Goal: Task Accomplishment & Management: Complete application form

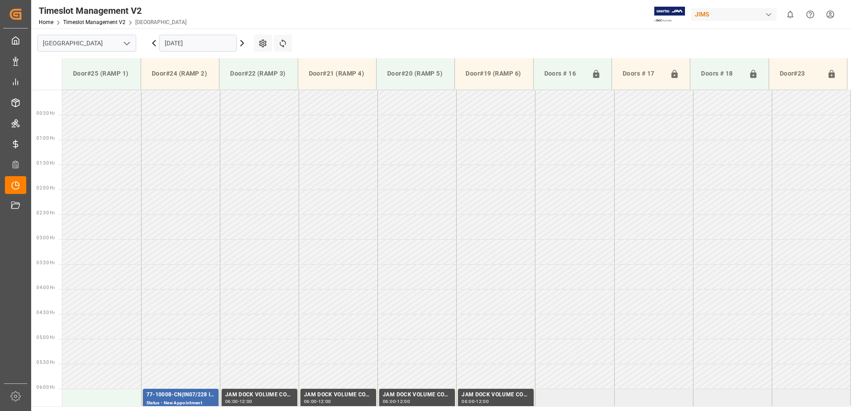
scroll to position [333, 0]
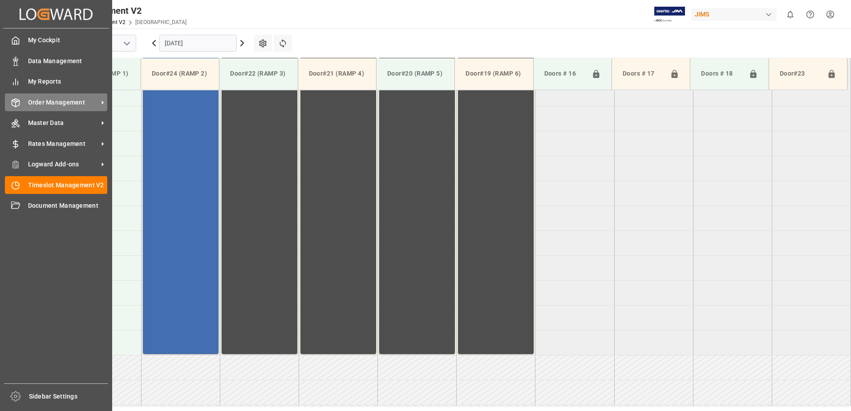
click at [56, 96] on div "Order Management Order Management" at bounding box center [56, 101] width 102 height 17
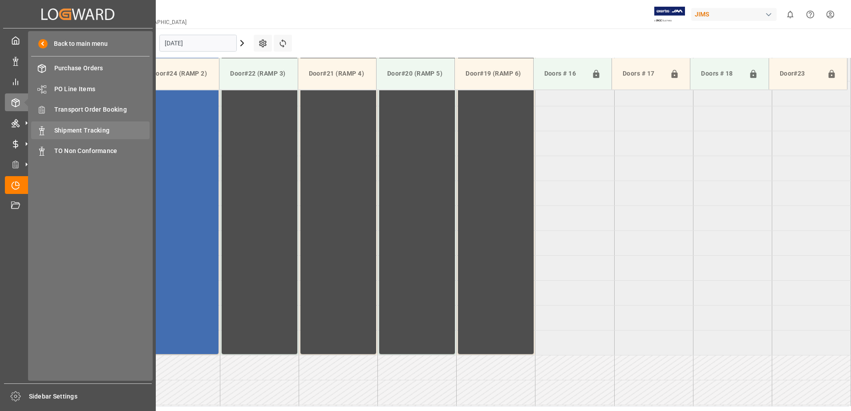
click at [87, 132] on span "Shipment Tracking" at bounding box center [102, 130] width 96 height 9
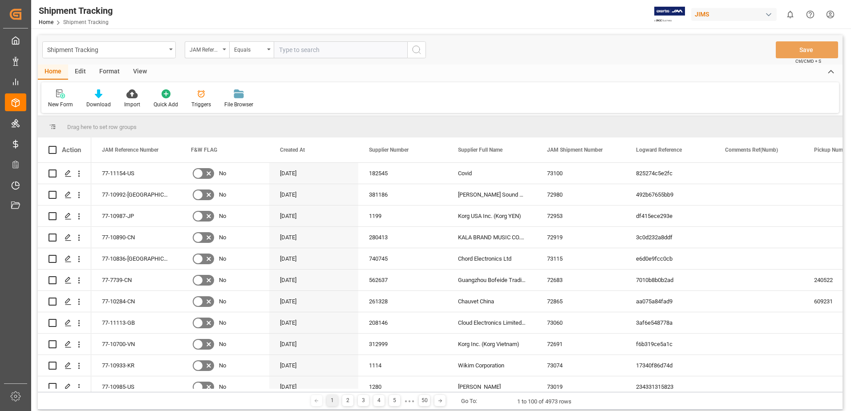
click at [338, 52] on input "text" at bounding box center [341, 49] width 134 height 17
type input "77-10089-gb"
click at [420, 51] on icon "search button" at bounding box center [416, 50] width 11 height 11
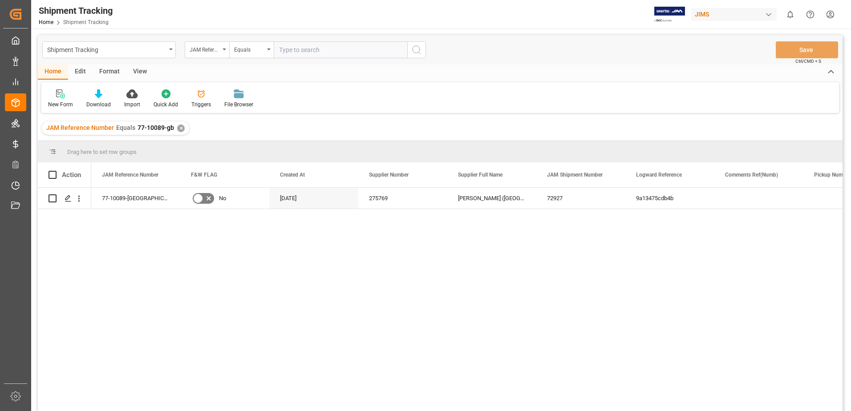
click at [138, 72] on div "View" at bounding box center [139, 72] width 27 height 15
click at [61, 101] on div "Default" at bounding box center [56, 105] width 17 height 8
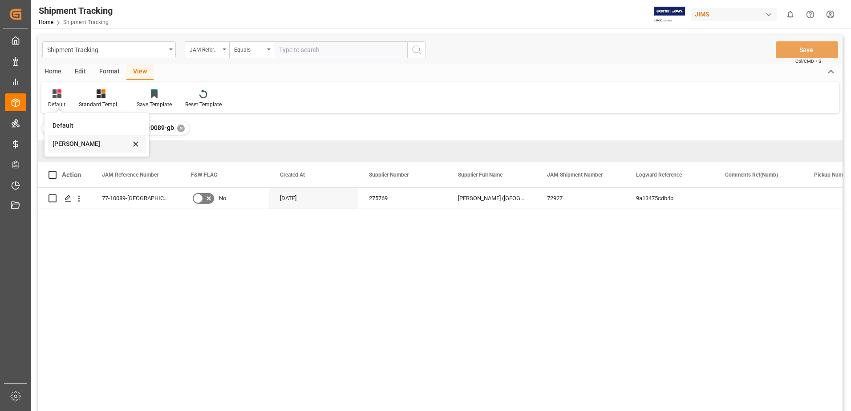
click at [67, 143] on div "[PERSON_NAME]" at bounding box center [92, 143] width 78 height 9
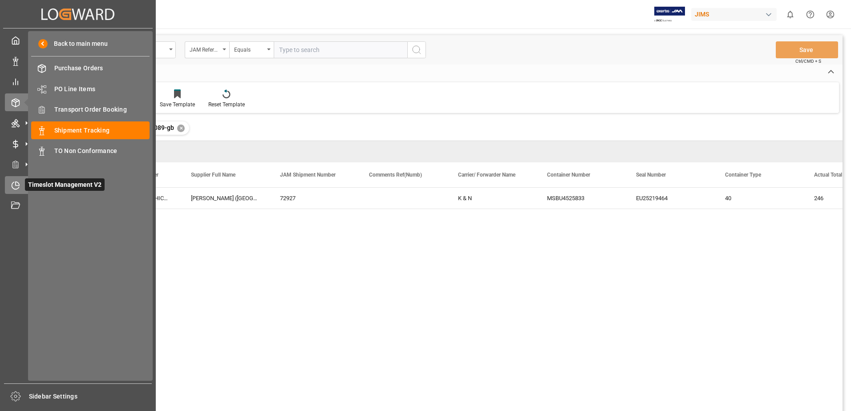
click at [19, 185] on icon at bounding box center [18, 184] width 4 height 4
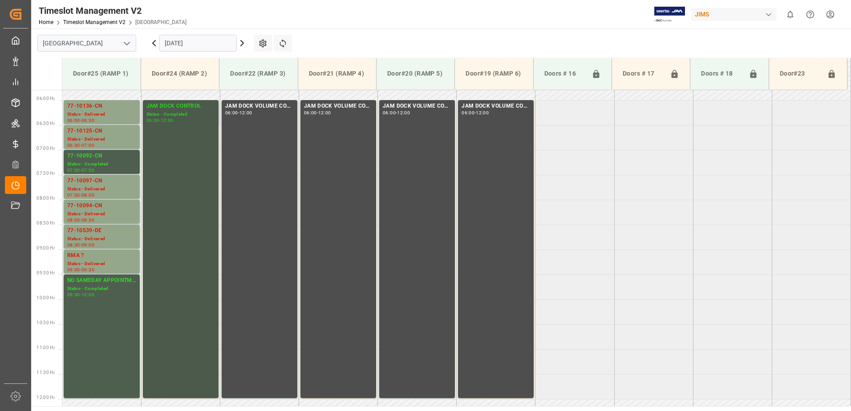
scroll to position [210, 0]
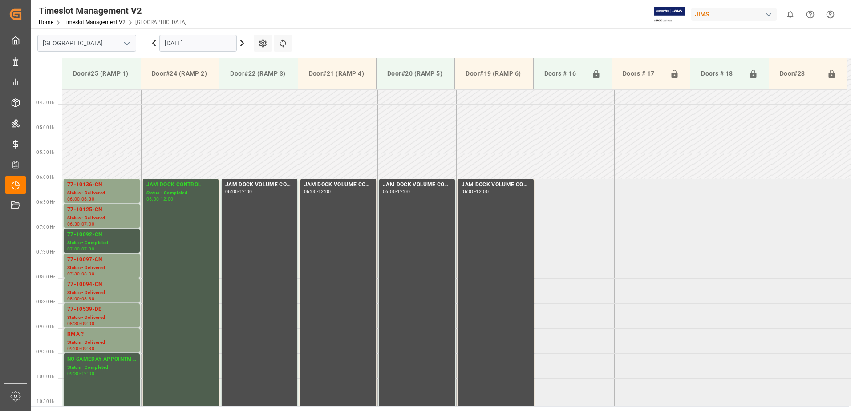
click at [205, 41] on input "[DATE]" at bounding box center [197, 43] width 77 height 17
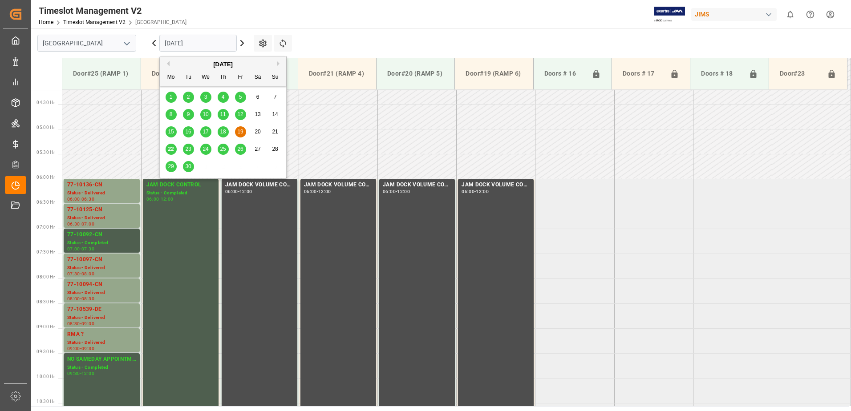
click at [221, 152] on span "25" at bounding box center [223, 149] width 6 height 6
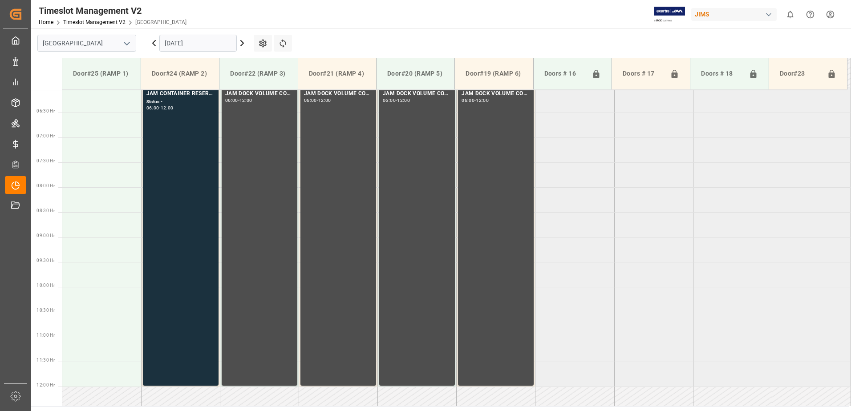
scroll to position [344, 0]
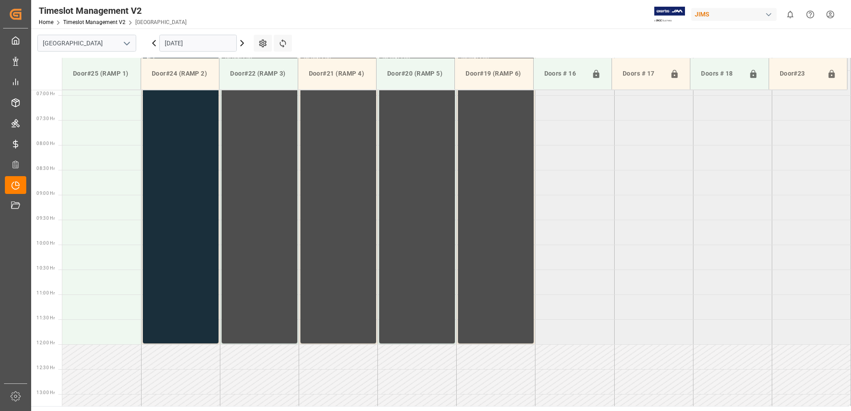
click at [183, 158] on div "JAM CONTAINER RESERVED Status - 06:00 - 12:00" at bounding box center [180, 194] width 69 height 295
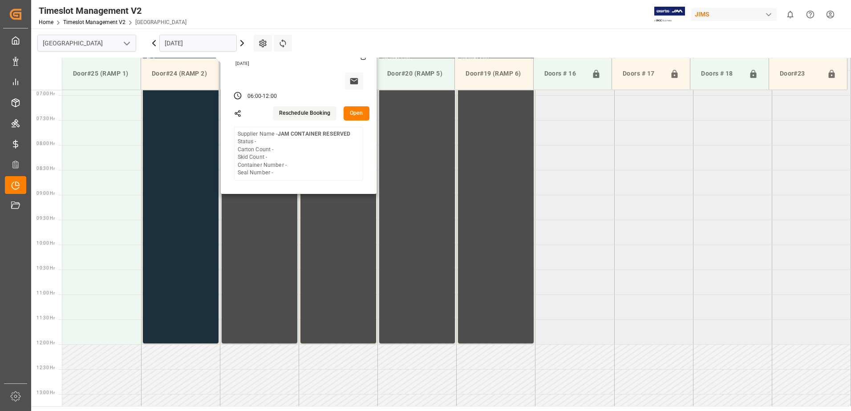
click at [357, 116] on button "Open" at bounding box center [357, 113] width 26 height 14
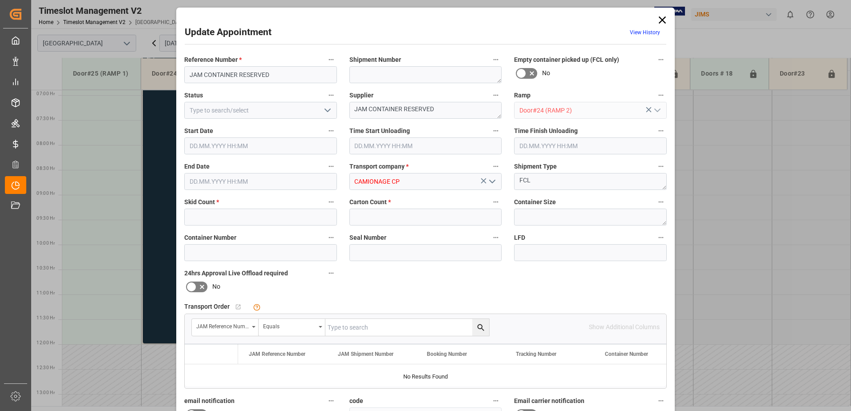
type input "0"
type input "[DATE] 06:00"
type input "[DATE] 12:00"
type input "[DATE] 20:05"
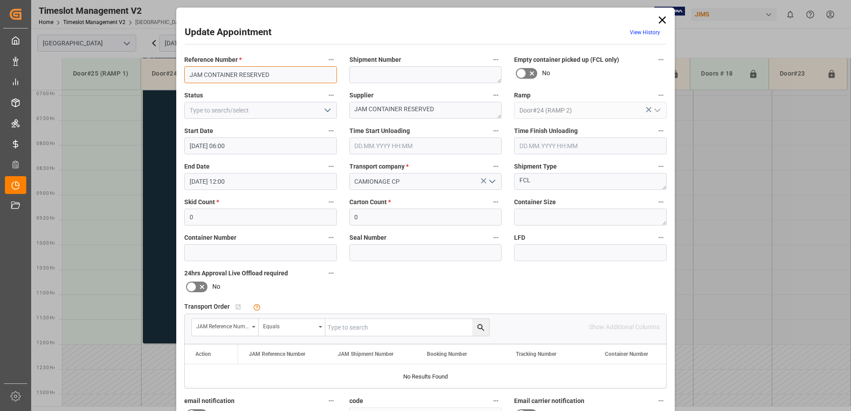
click at [288, 75] on input "JAM CONTAINER RESERVED" at bounding box center [260, 74] width 153 height 17
type input "J"
type input "77-10089-[GEOGRAPHIC_DATA](IN01/76 lines)"
click at [432, 77] on textarea at bounding box center [425, 74] width 153 height 17
type textarea "72927"
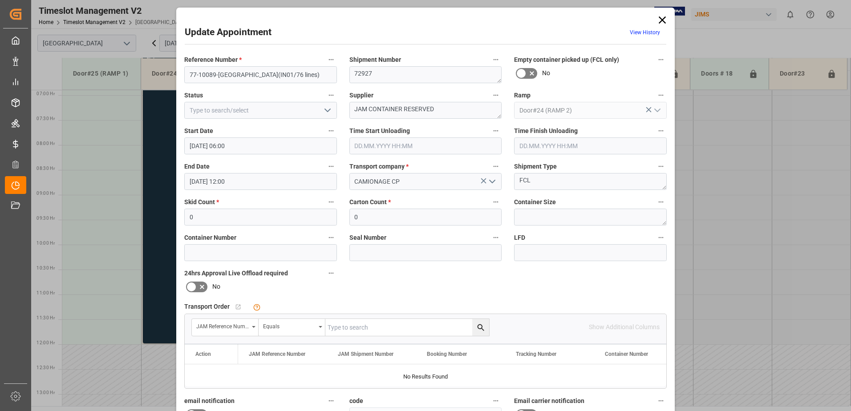
click at [325, 110] on icon "open menu" at bounding box center [327, 110] width 11 height 11
click at [239, 188] on div "New Appointment" at bounding box center [261, 190] width 152 height 20
type input "New Appointment"
click at [467, 111] on textarea "JAM CONTAINER RESERVED" at bounding box center [425, 110] width 153 height 17
type textarea "J"
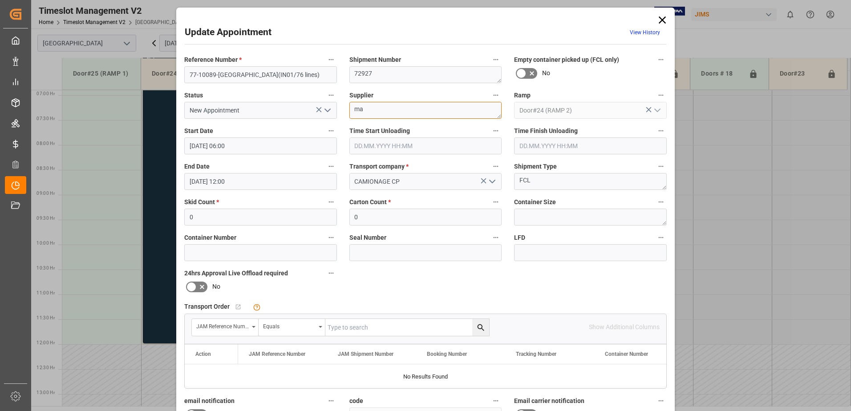
type textarea "m"
type textarea "[PERSON_NAME]"
click at [545, 182] on textarea "FCL" at bounding box center [590, 181] width 153 height 17
type textarea "F"
type textarea "40FT."
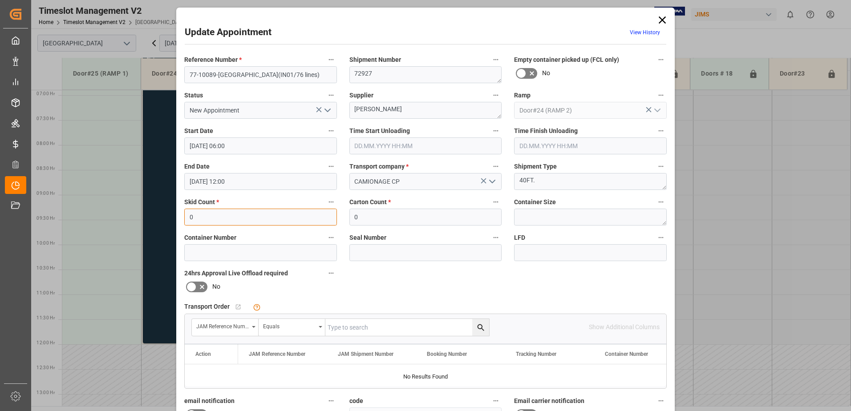
click at [237, 211] on input "0" at bounding box center [260, 217] width 153 height 17
click at [386, 215] on input "0" at bounding box center [425, 217] width 153 height 17
type input "246"
click at [572, 220] on textarea at bounding box center [590, 217] width 153 height 17
type textarea "40FT."
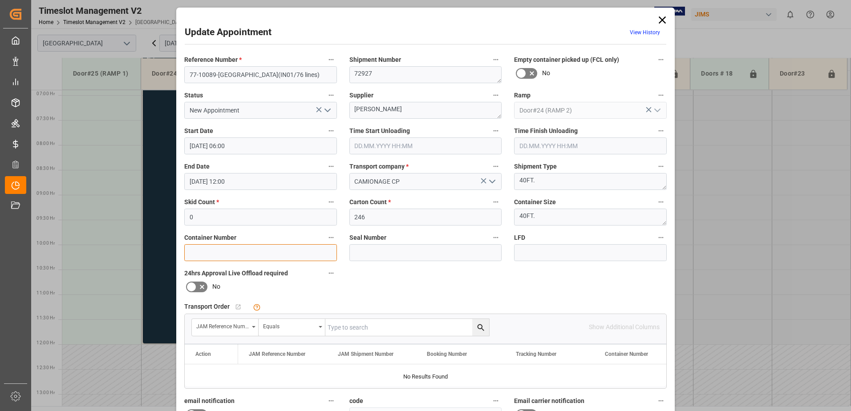
click at [240, 253] on input at bounding box center [260, 252] width 153 height 17
type input "MSBU4525833"
click at [372, 251] on input at bounding box center [425, 252] width 153 height 17
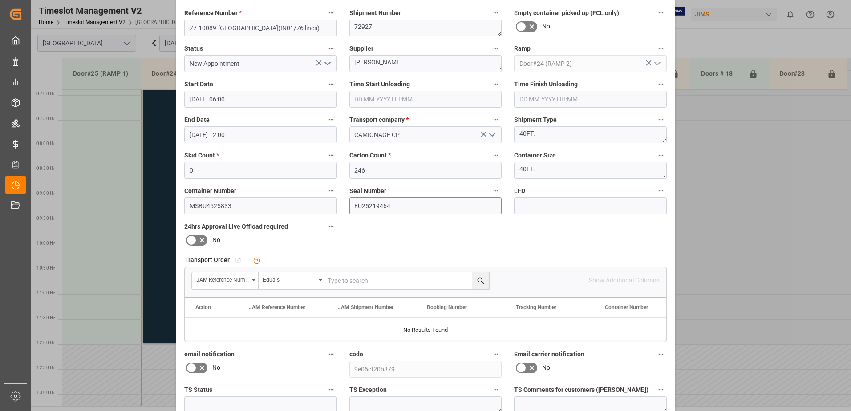
scroll to position [130, 0]
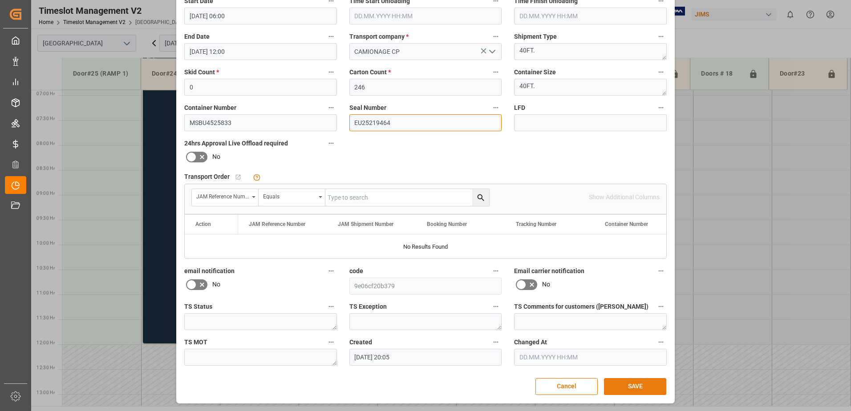
type input "EU25219464"
click at [637, 383] on button "SAVE" at bounding box center [635, 386] width 62 height 17
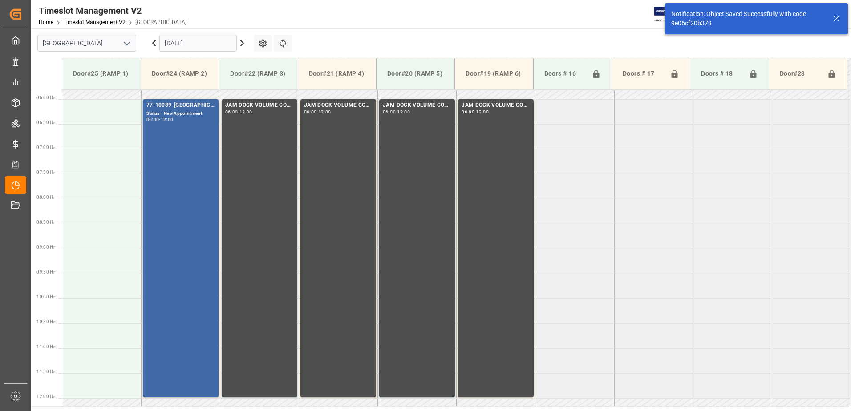
scroll to position [333, 0]
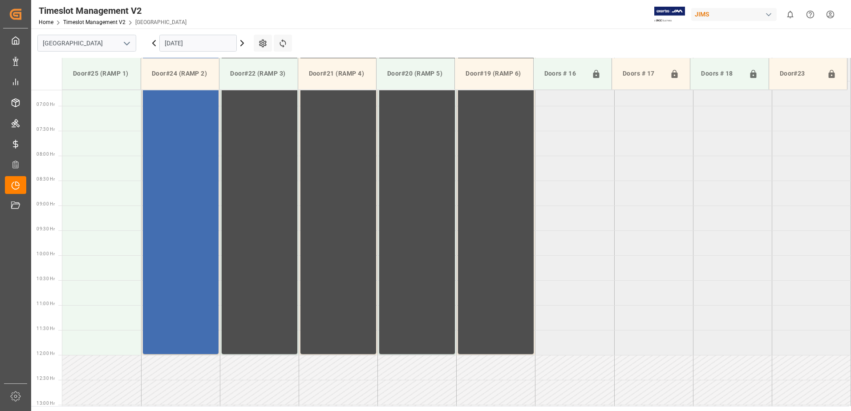
click at [207, 43] on input "[DATE]" at bounding box center [197, 43] width 77 height 17
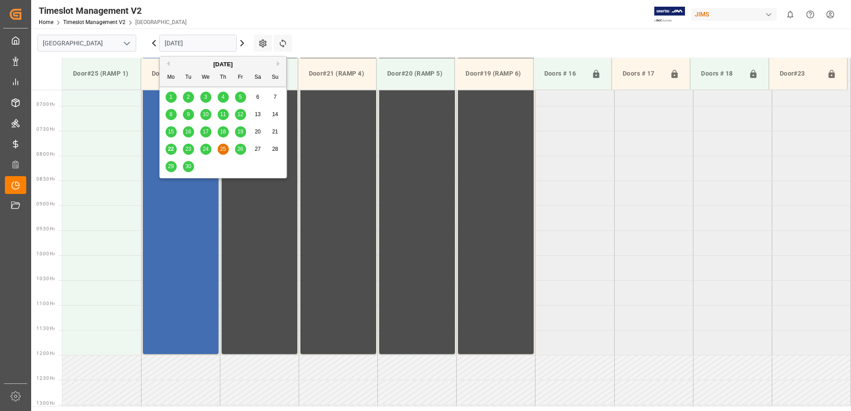
click at [172, 145] on div "22" at bounding box center [171, 149] width 11 height 11
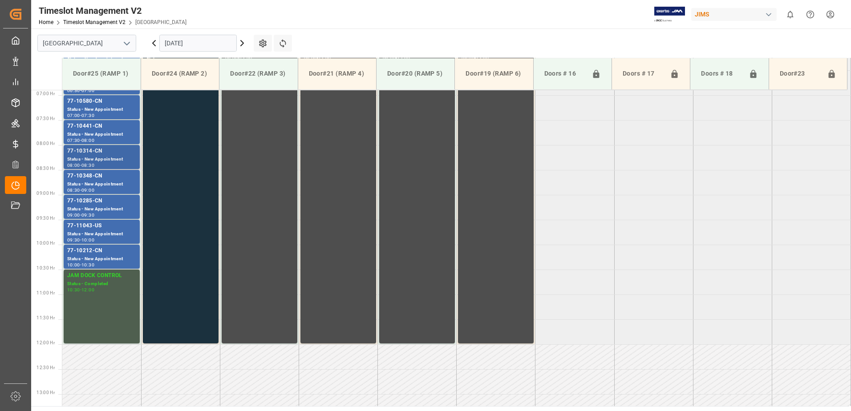
scroll to position [255, 0]
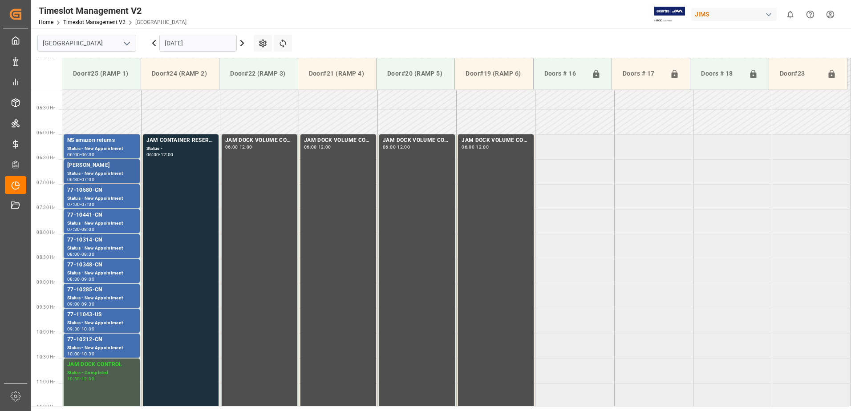
click at [109, 168] on div "[PERSON_NAME]" at bounding box center [101, 165] width 69 height 9
click at [121, 192] on div "77-10580-CN" at bounding box center [101, 190] width 69 height 9
click at [125, 220] on div "Status - New Appointment" at bounding box center [101, 224] width 69 height 8
click at [127, 242] on div "77-10314-CN" at bounding box center [101, 240] width 69 height 9
click at [126, 271] on div "Status - New Appointment" at bounding box center [101, 274] width 69 height 8
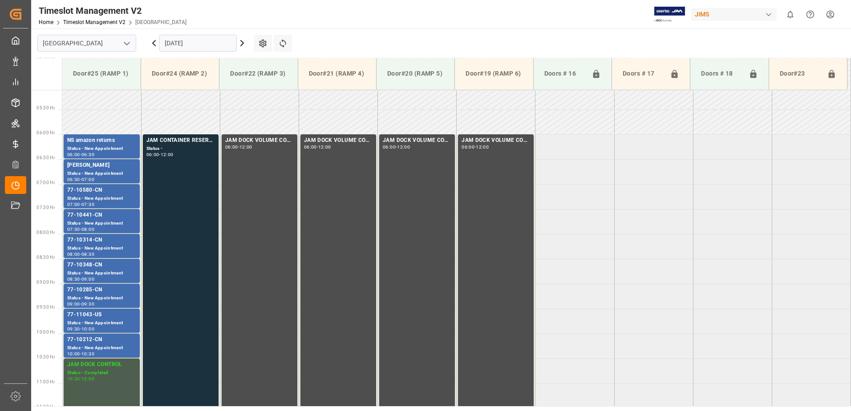
click at [128, 293] on div "77-10285-CN" at bounding box center [101, 290] width 69 height 9
click at [128, 316] on div "77-11043-US" at bounding box center [101, 315] width 69 height 9
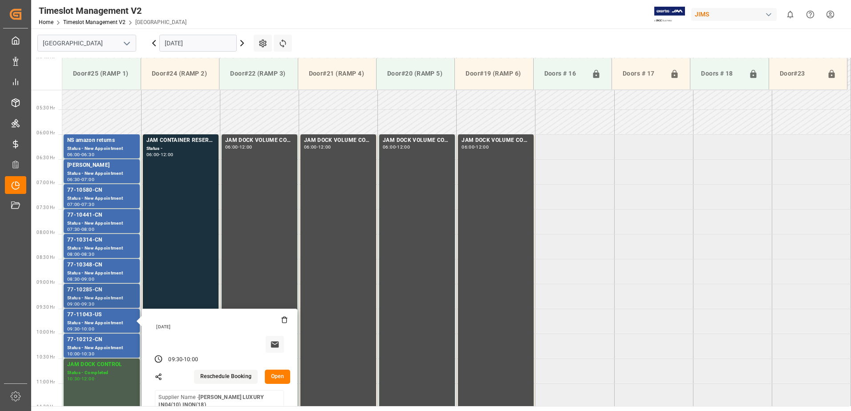
scroll to position [344, 0]
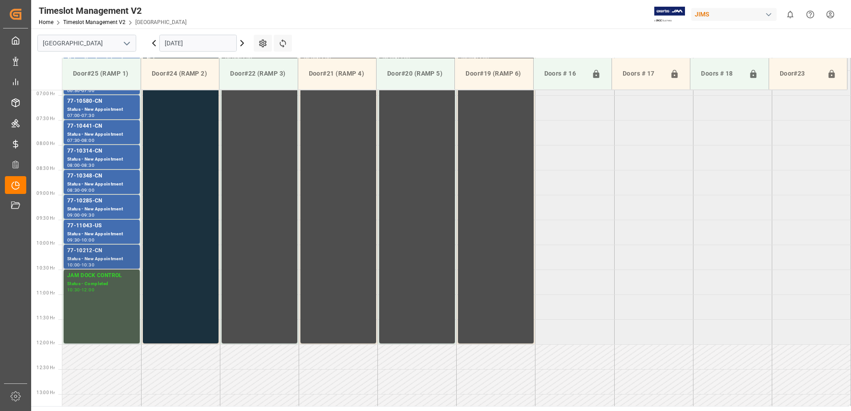
click at [125, 252] on div "77-10212-CN" at bounding box center [101, 251] width 69 height 9
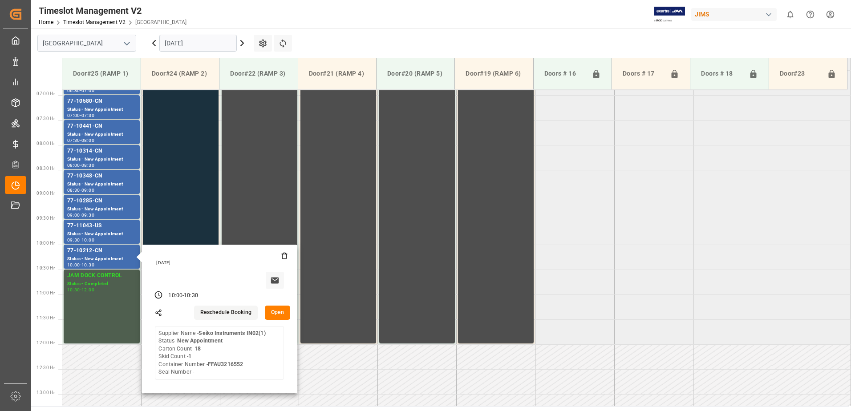
click at [657, 310] on tabel "NS amazon returns Status - New Appointment 06:00 - 06:30 JAM CONTAINER RESERVED…" at bounding box center [456, 344] width 789 height 1197
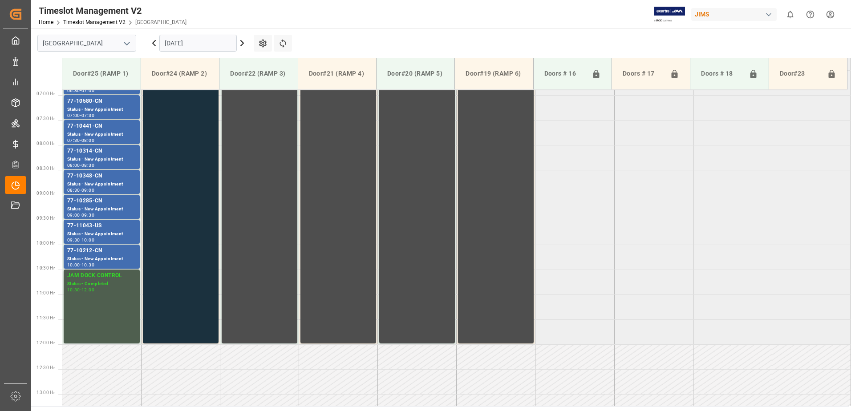
click at [206, 43] on input "[DATE]" at bounding box center [197, 43] width 77 height 17
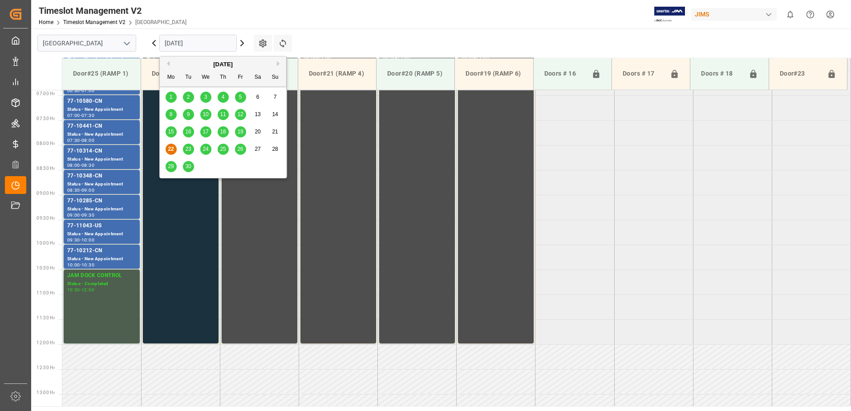
click at [207, 147] on span "24" at bounding box center [206, 149] width 6 height 6
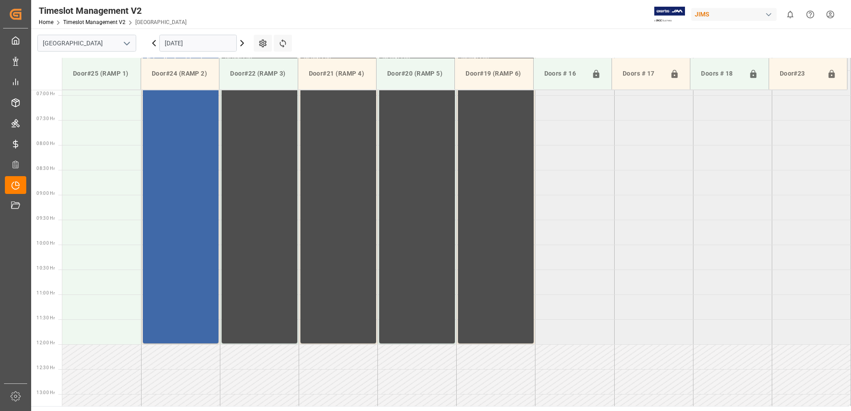
click at [184, 174] on div "77-10008-CN(IN07/228 lines) Status - New Appointment 06:00 - 12:00" at bounding box center [180, 194] width 69 height 295
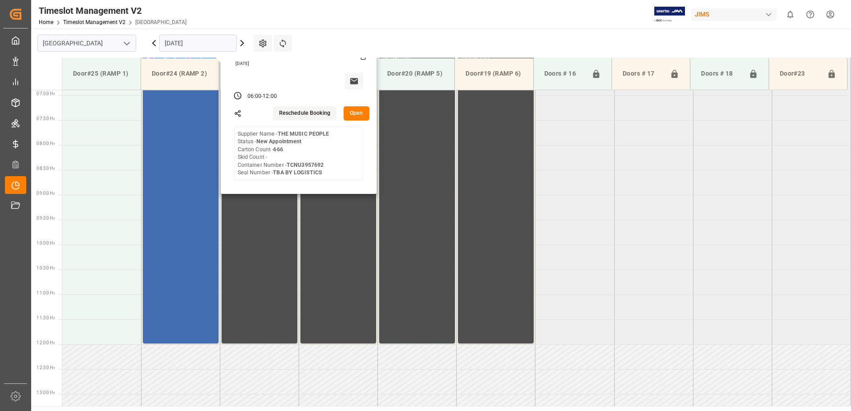
click at [358, 117] on button "Open" at bounding box center [357, 113] width 26 height 14
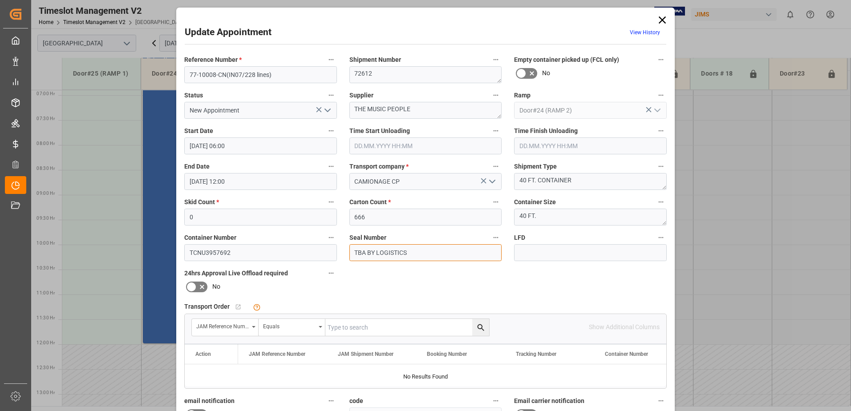
click at [424, 252] on input "TBA BY LOGISTICS" at bounding box center [425, 252] width 153 height 17
type input "T"
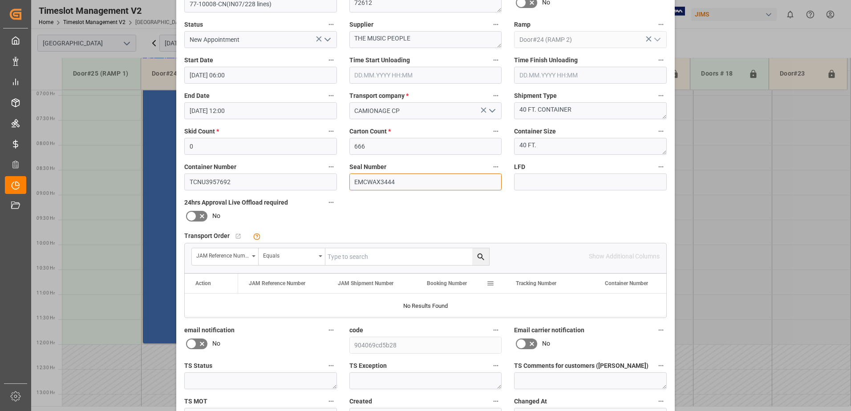
scroll to position [130, 0]
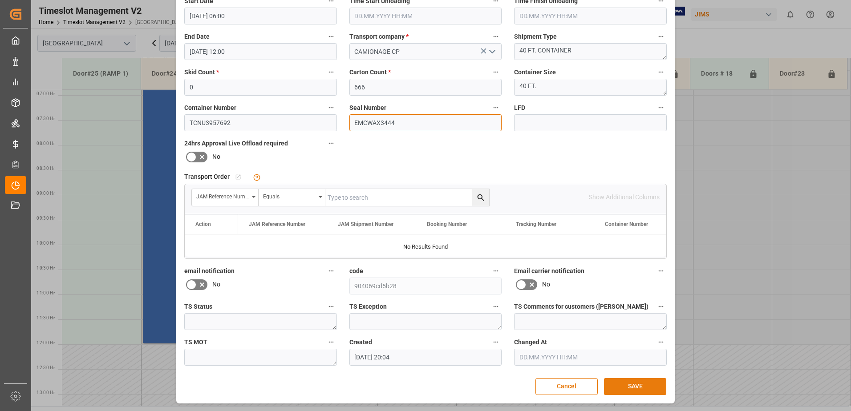
type input "EMCWAX3444"
click at [630, 387] on button "SAVE" at bounding box center [635, 386] width 62 height 17
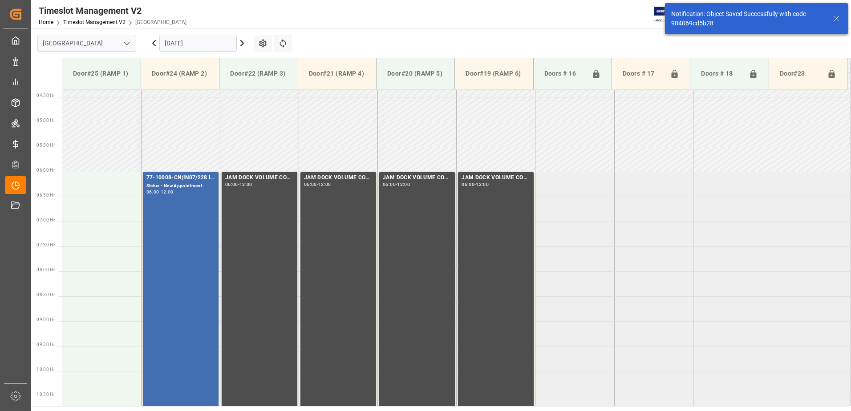
scroll to position [244, 0]
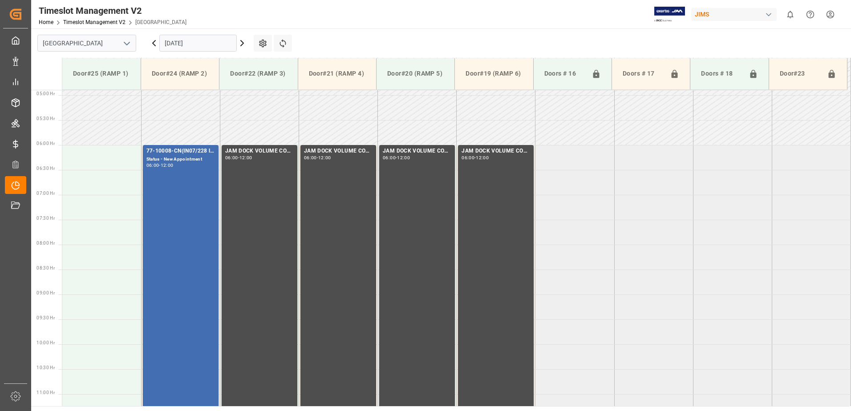
click at [199, 40] on input "[DATE]" at bounding box center [197, 43] width 77 height 17
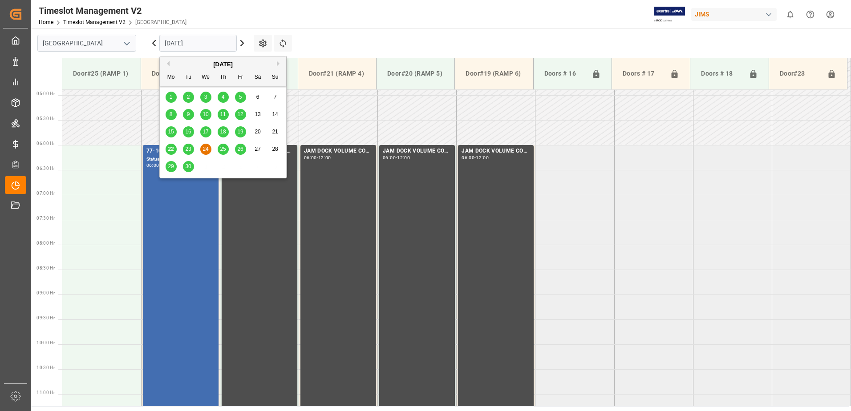
click at [172, 148] on span "22" at bounding box center [171, 149] width 6 height 6
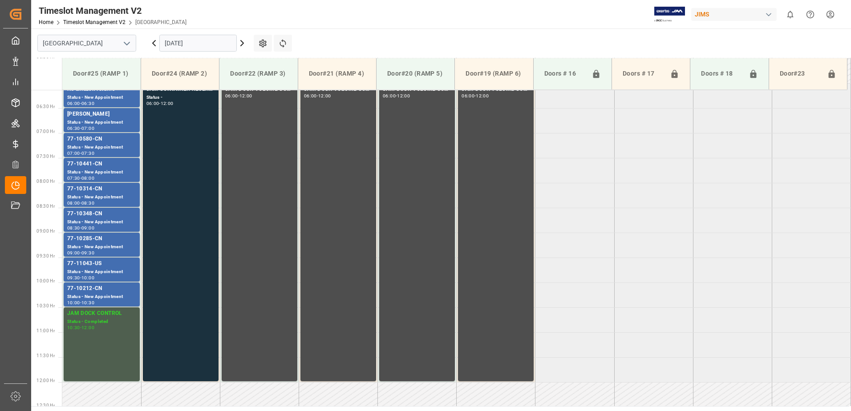
scroll to position [255, 0]
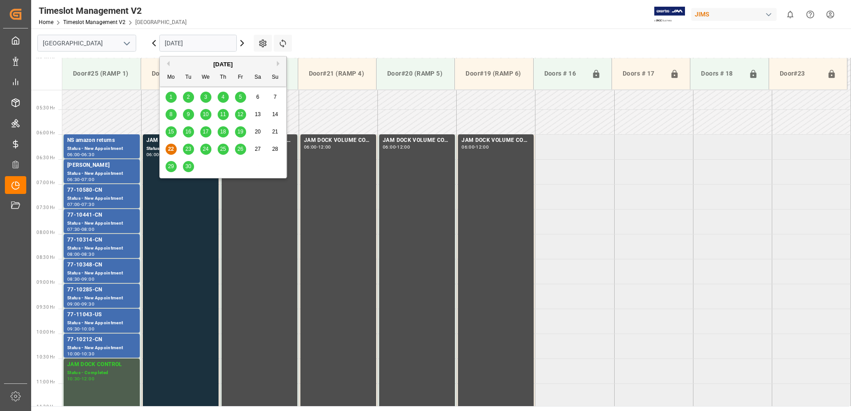
click at [203, 41] on input "[DATE]" at bounding box center [197, 43] width 77 height 17
click at [187, 149] on span "23" at bounding box center [188, 149] width 6 height 6
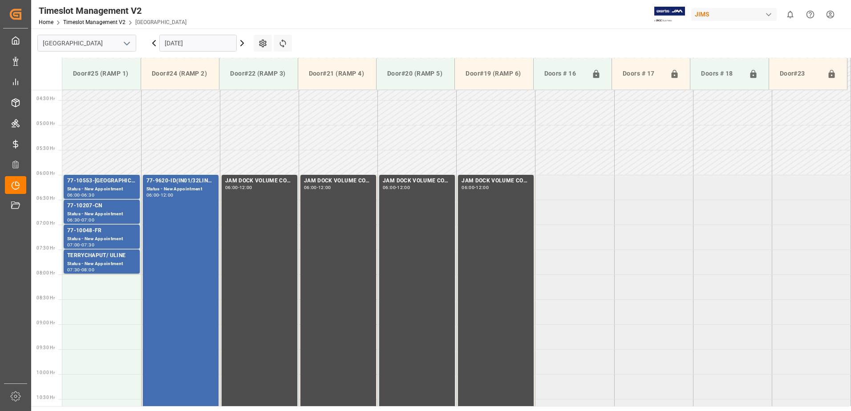
scroll to position [210, 0]
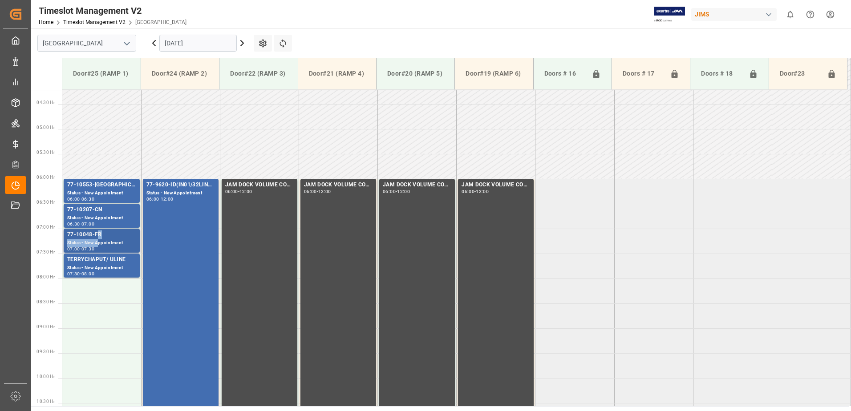
click at [98, 239] on div "77-10048-FR Status - New Appointment 07:00 - 07:30" at bounding box center [101, 241] width 69 height 20
click at [115, 211] on div "77-10207-CN" at bounding box center [101, 210] width 69 height 9
click at [111, 187] on div "77-10553-[GEOGRAPHIC_DATA]" at bounding box center [101, 185] width 69 height 9
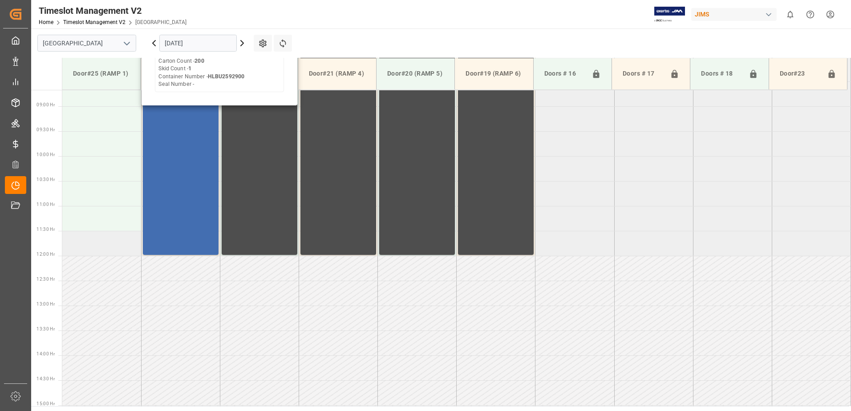
scroll to position [433, 0]
